Goal: Transaction & Acquisition: Purchase product/service

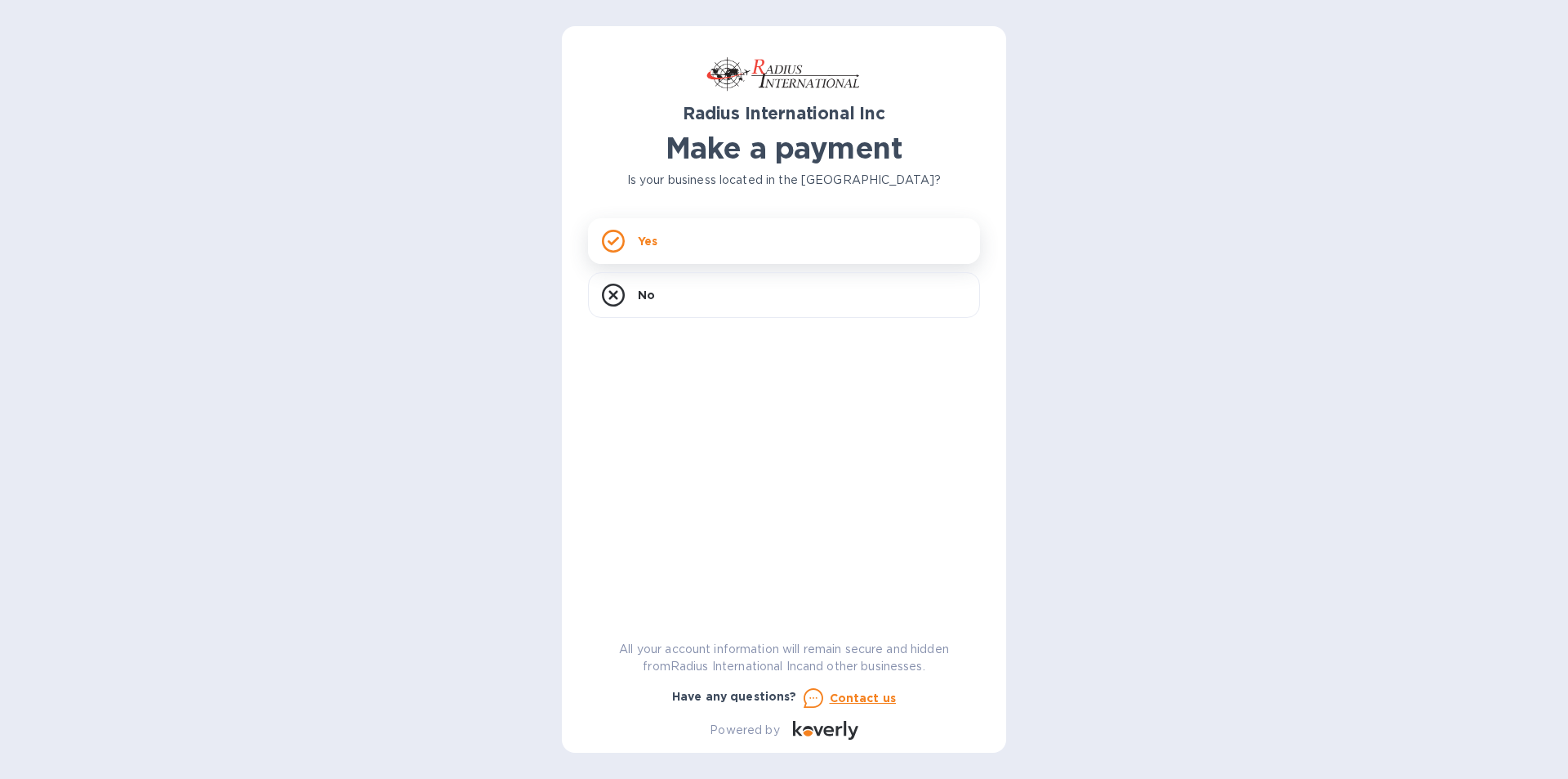
click at [700, 257] on div "Yes" at bounding box center [784, 241] width 392 height 46
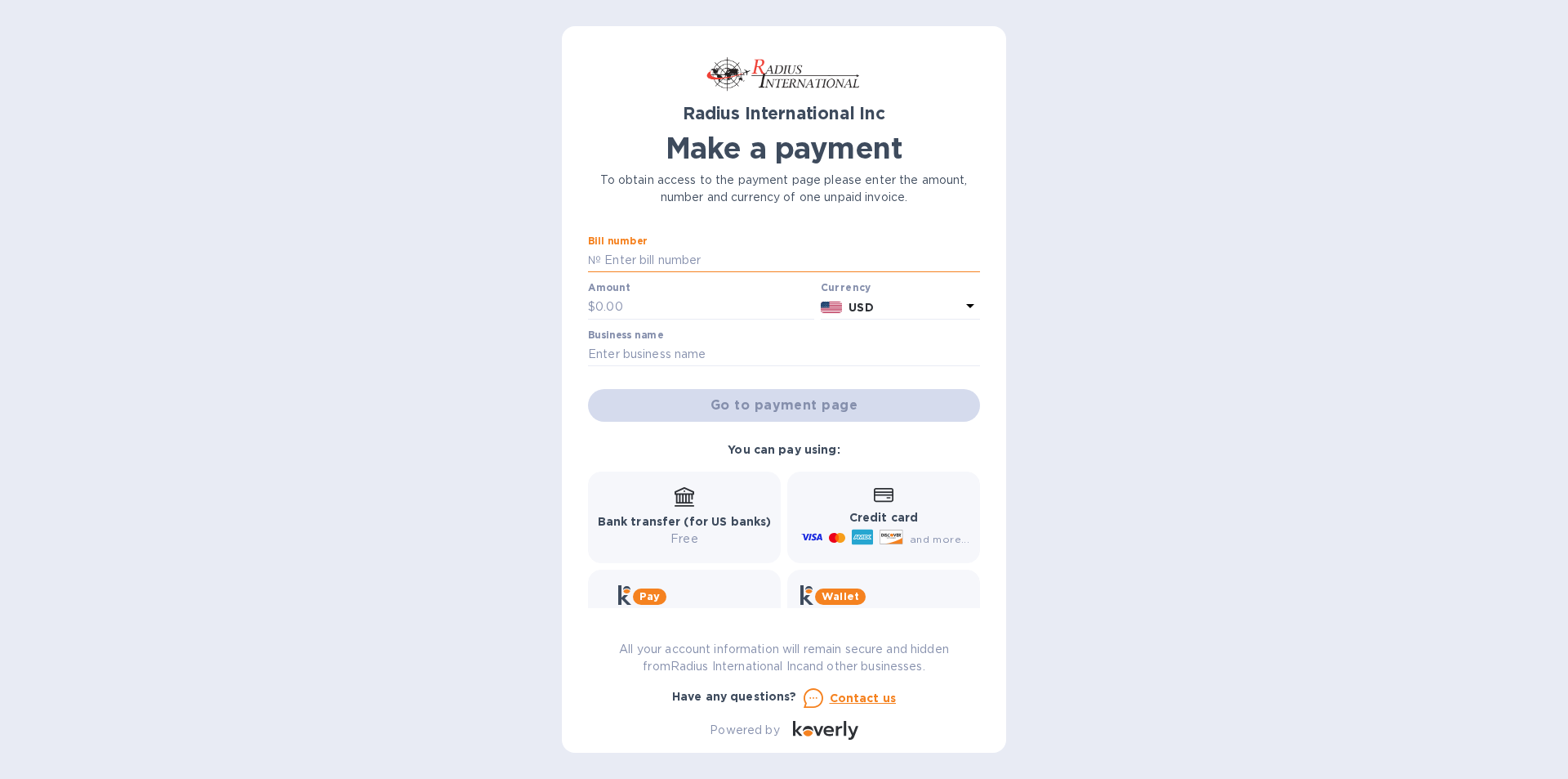
click at [614, 256] on input "text" at bounding box center [790, 261] width 379 height 25
type input "s"
type input "96895"
click at [596, 304] on input "text" at bounding box center [705, 307] width 219 height 25
type input "40,375.12"
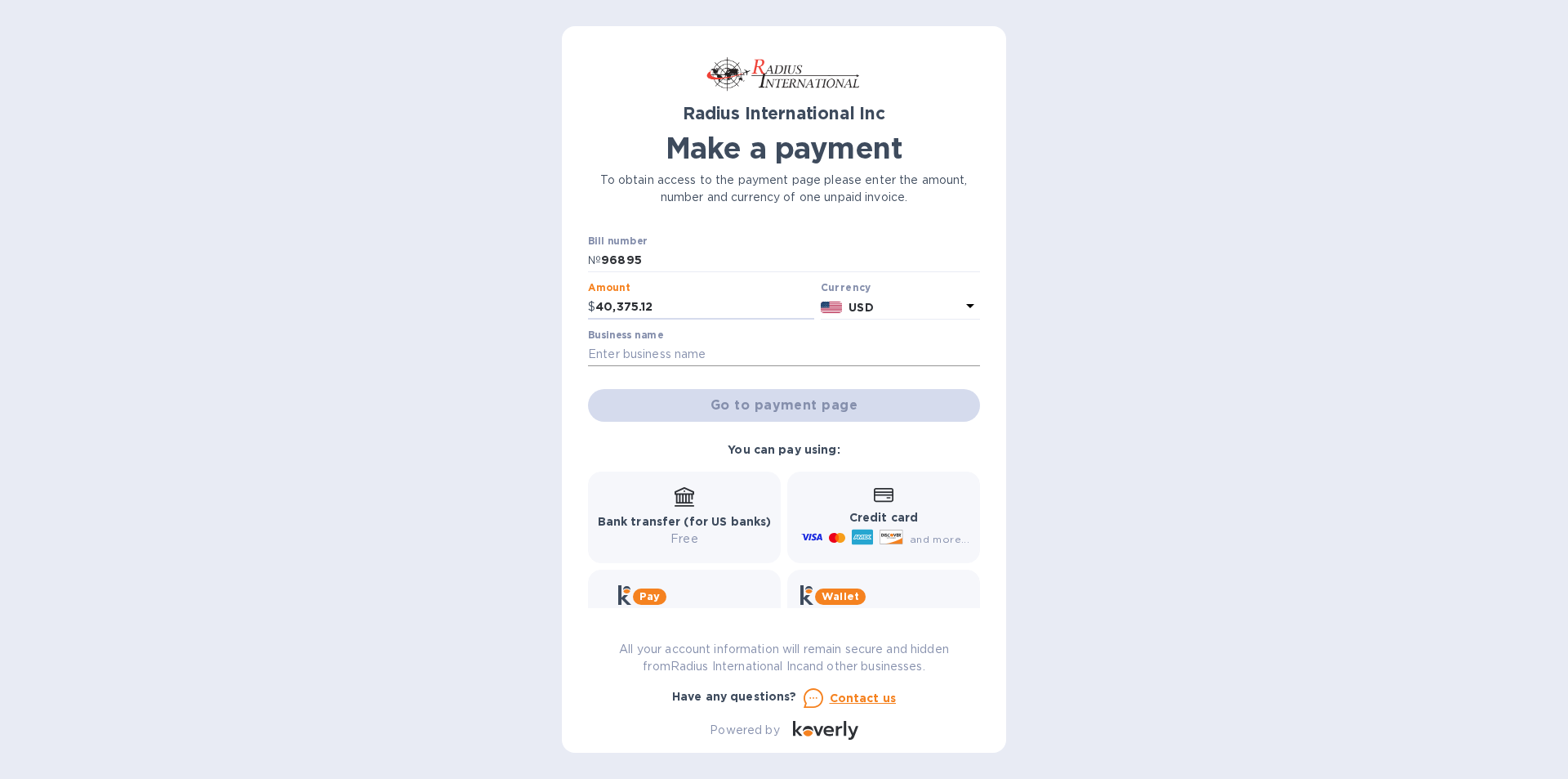
click at [636, 353] on input "text" at bounding box center [784, 355] width 392 height 25
type input "global flooring"
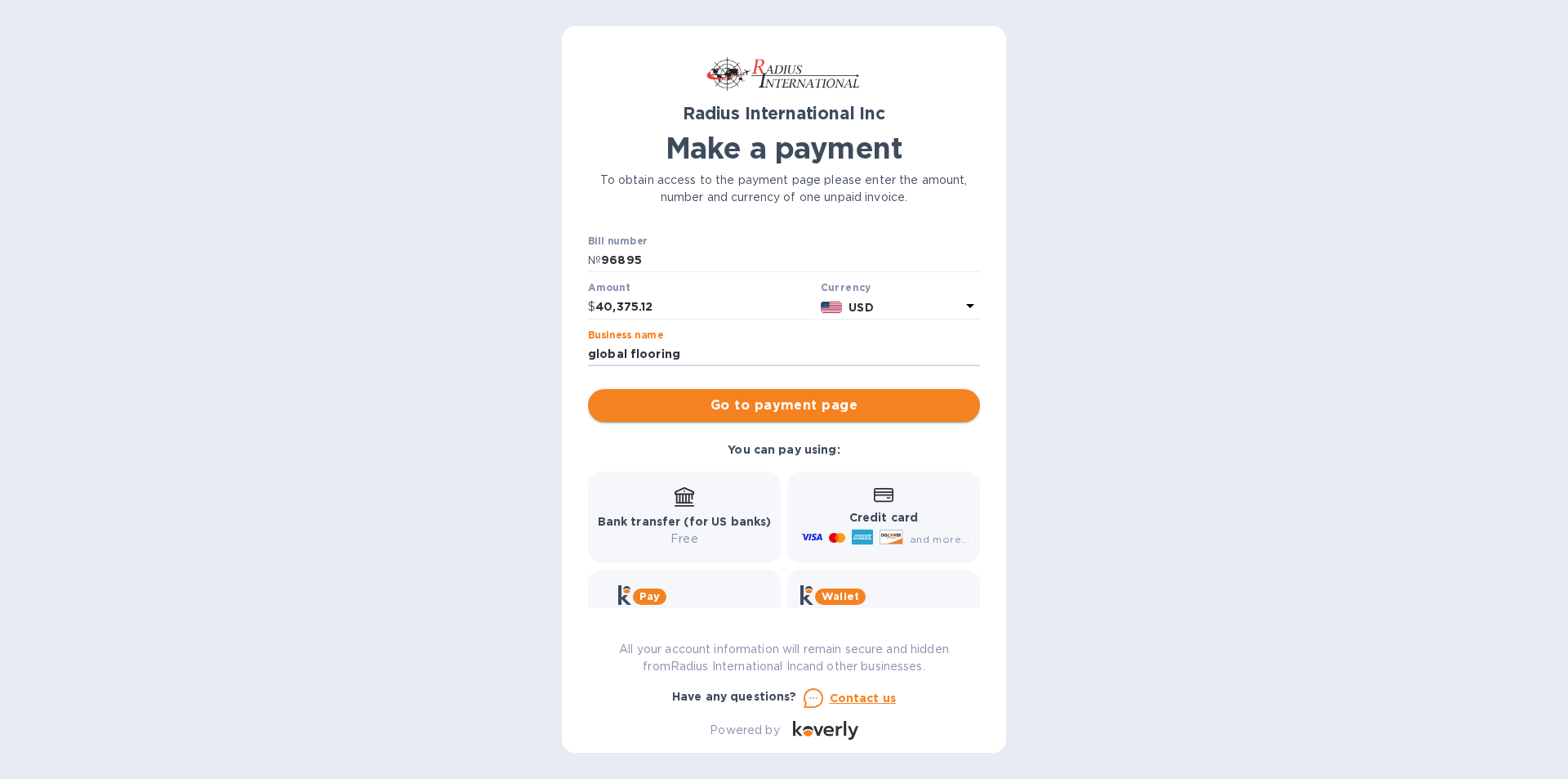
click at [766, 411] on span "Go to payment page" at bounding box center [784, 405] width 366 height 19
